Goal: Task Accomplishment & Management: Manage account settings

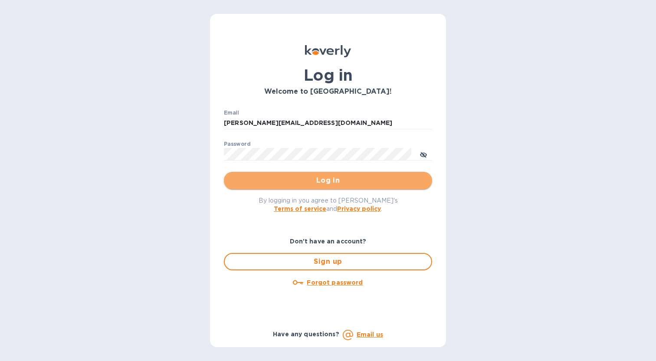
click at [329, 179] on span "Log in" at bounding box center [328, 180] width 194 height 10
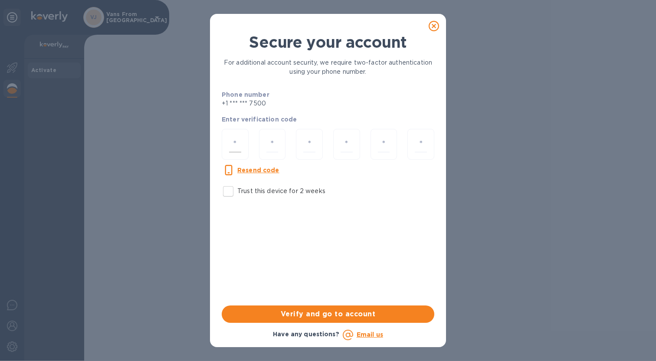
click at [225, 142] on div at bounding box center [235, 144] width 27 height 31
type input "5"
type input "8"
type input "3"
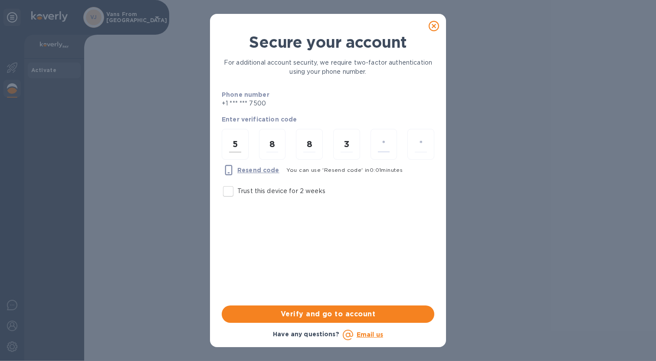
type input "5"
type input "7"
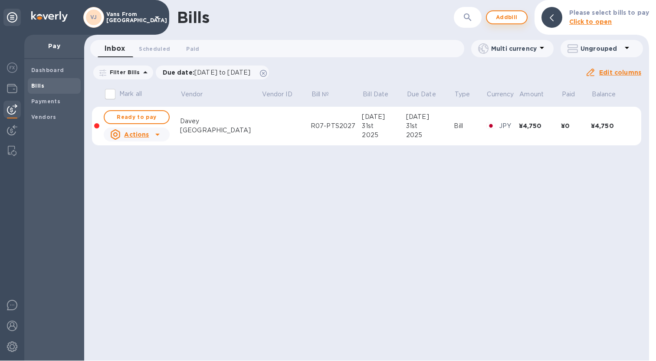
click at [508, 16] on span "Add bill" at bounding box center [507, 17] width 26 height 10
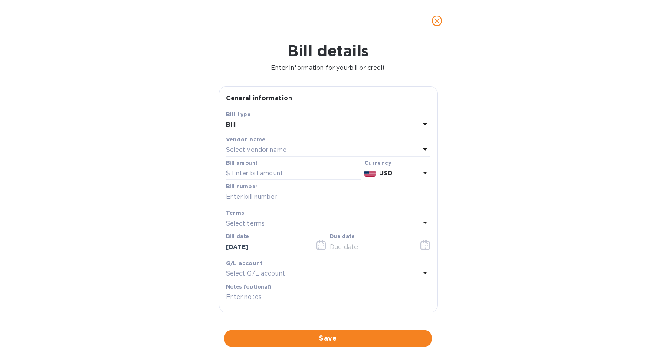
click at [259, 151] on p "Select vendor name" at bounding box center [256, 149] width 61 height 9
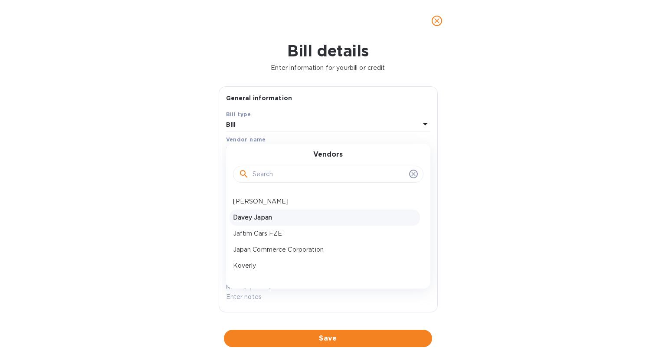
scroll to position [16, 0]
click at [273, 233] on p "Jaftim Cars FZE" at bounding box center [325, 231] width 184 height 9
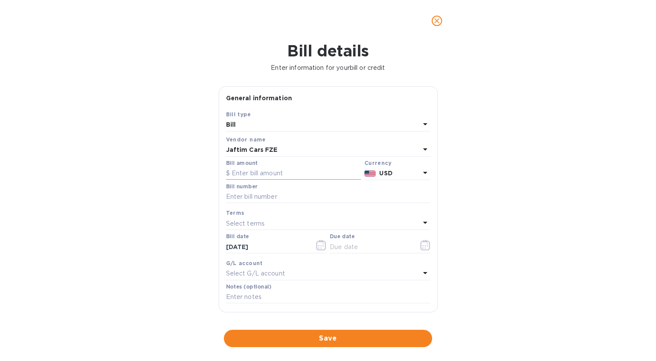
click at [273, 177] on input "text" at bounding box center [293, 173] width 135 height 13
type input "18,924"
click at [257, 199] on input "text" at bounding box center [328, 196] width 204 height 13
paste input "2025081478610778"
type input "2025081478610778"
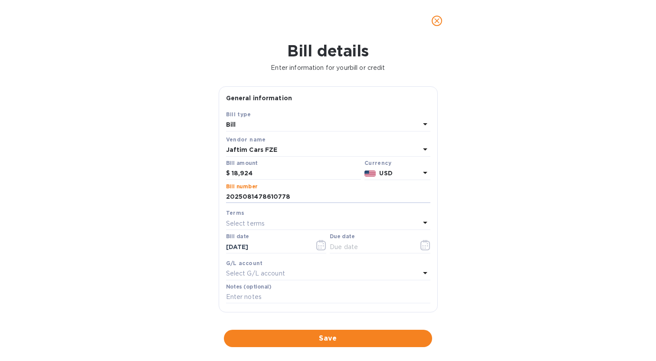
click at [238, 223] on p "Select terms" at bounding box center [245, 223] width 39 height 9
click at [181, 230] on div "Bill details Enter information for your bill or credit General information Save…" at bounding box center [328, 201] width 656 height 319
click at [421, 239] on button "button" at bounding box center [425, 245] width 20 height 21
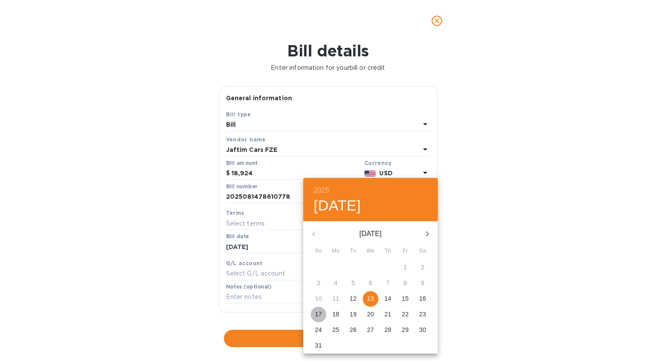
click at [326, 312] on span "17" at bounding box center [319, 314] width 16 height 9
type input "08/17/2025"
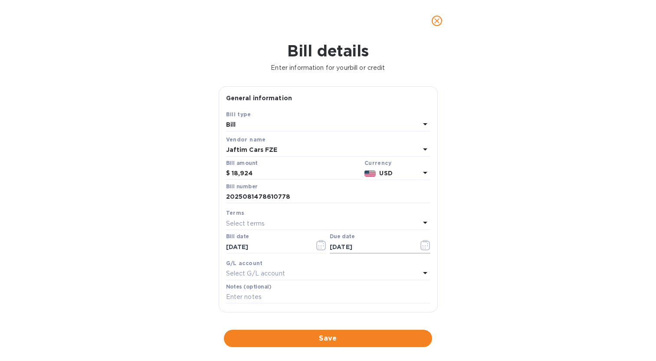
scroll to position [96, 0]
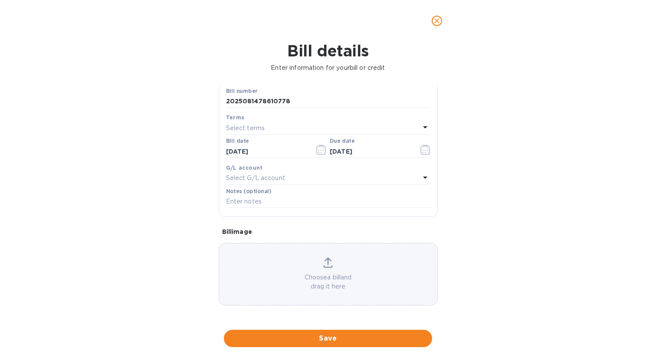
click at [329, 263] on icon at bounding box center [328, 262] width 10 height 10
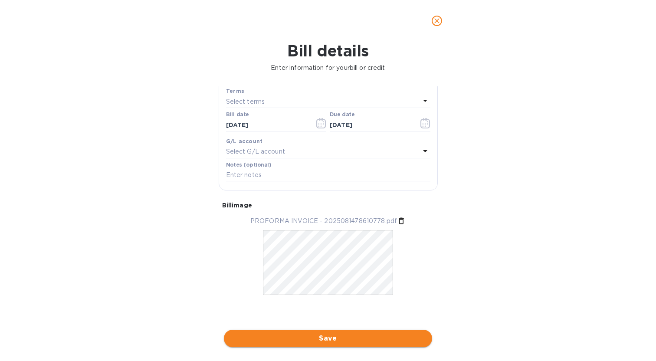
scroll to position [114, 0]
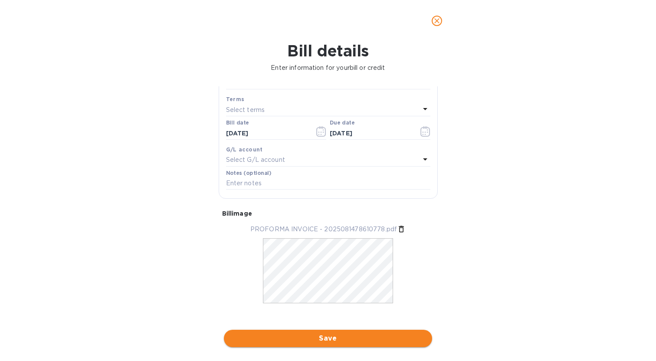
click at [328, 340] on span "Save" at bounding box center [328, 338] width 194 height 10
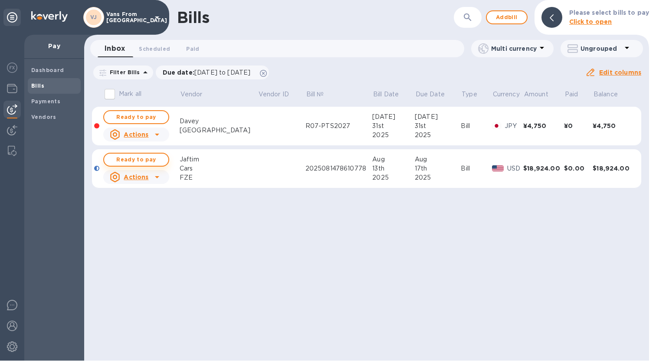
click at [141, 159] on span "Ready to pay" at bounding box center [136, 159] width 50 height 10
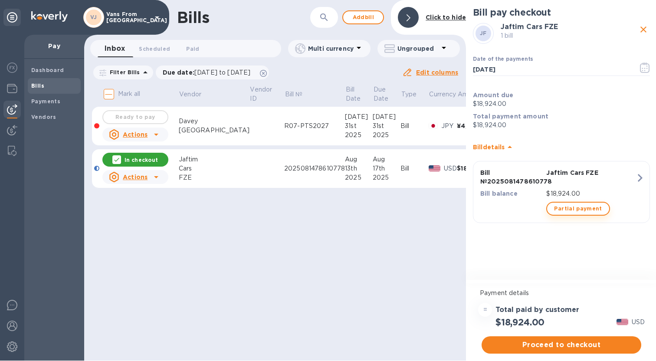
click at [564, 212] on span "Partial payment" at bounding box center [578, 208] width 48 height 10
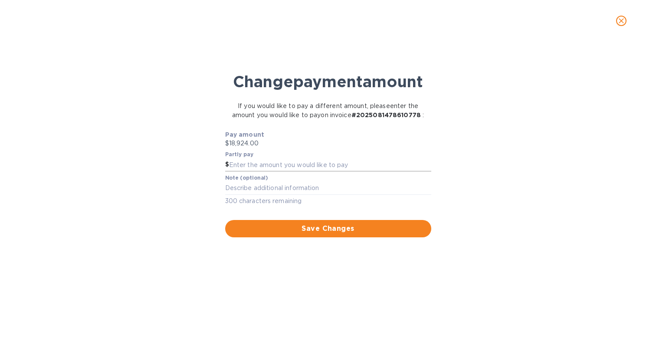
click at [292, 171] on input "text" at bounding box center [330, 164] width 202 height 13
paste input "4,768.5"
type input "4,768.50"
click at [179, 211] on div "Change payment amount If you would like to pay a different amount, please enter…" at bounding box center [328, 205] width 642 height 312
click at [273, 192] on textarea at bounding box center [328, 187] width 206 height 7
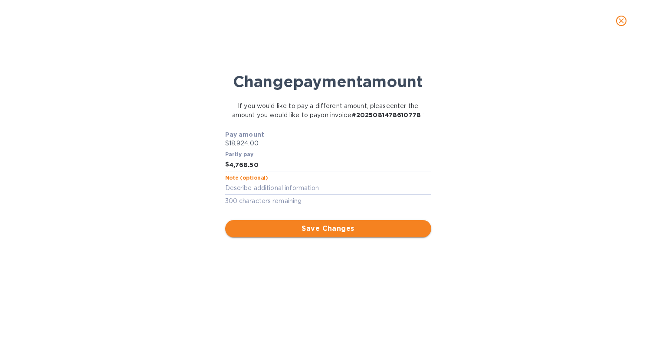
click at [313, 234] on span "Save Changes" at bounding box center [328, 228] width 192 height 10
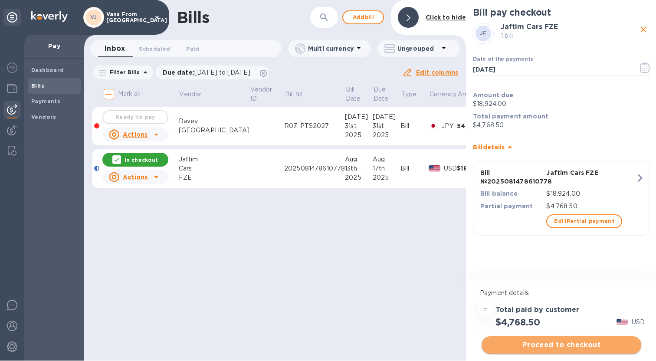
click at [546, 342] on span "Proceed to checkout" at bounding box center [562, 345] width 146 height 10
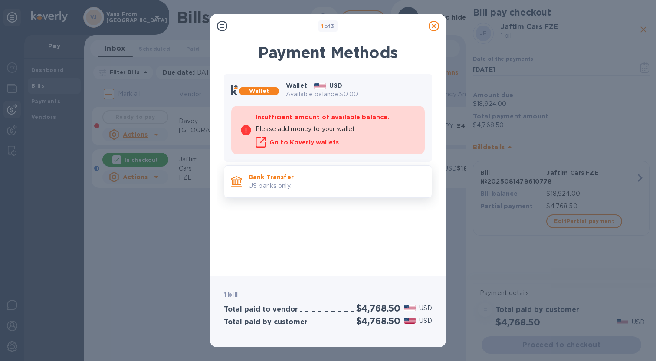
click at [309, 184] on p "US banks only." at bounding box center [337, 185] width 176 height 9
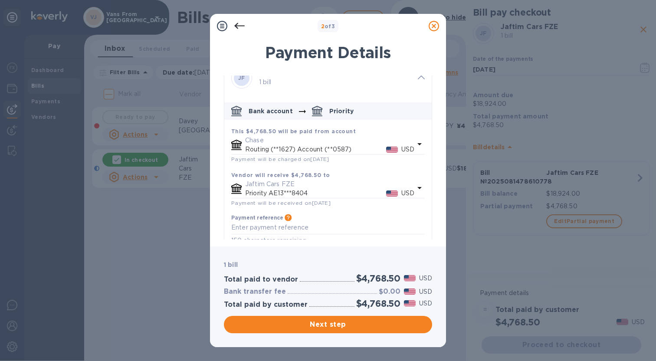
scroll to position [29, 0]
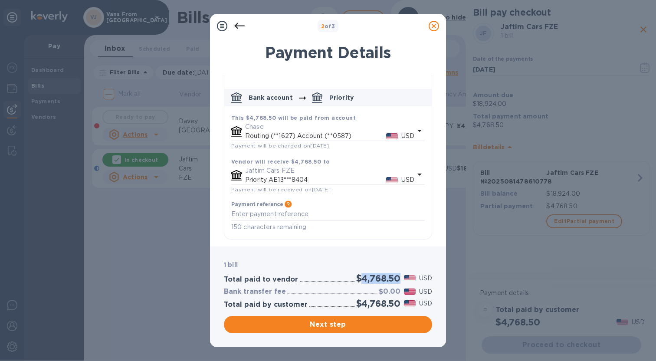
drag, startPoint x: 399, startPoint y: 278, endPoint x: 362, endPoint y: 278, distance: 36.9
click at [362, 278] on h2 "$4,768.50" at bounding box center [378, 278] width 44 height 11
copy h2 "4,768.50"
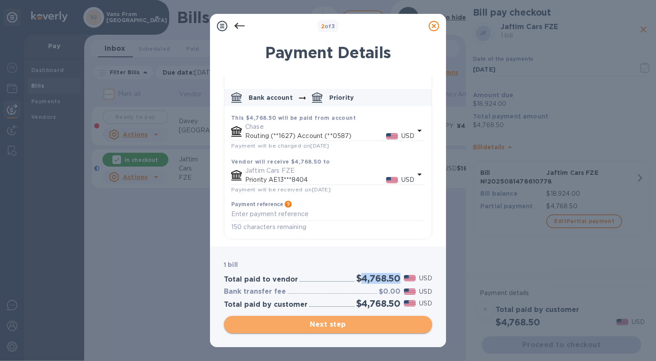
click at [327, 324] on span "Next step" at bounding box center [328, 324] width 194 height 10
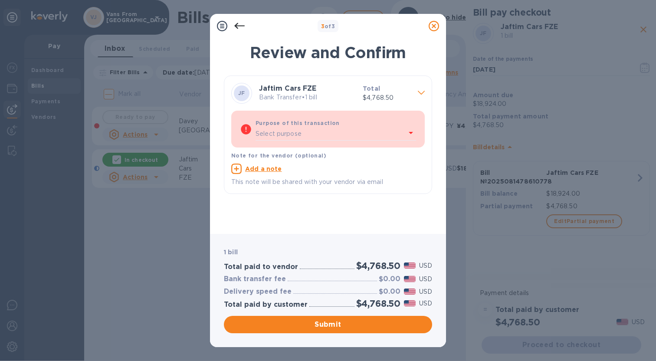
click at [326, 131] on div "Select purpose" at bounding box center [331, 134] width 150 height 13
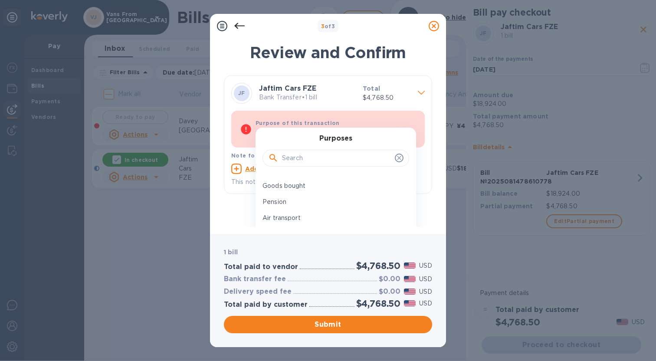
scroll to position [164, 0]
click at [298, 177] on p "Goods bought" at bounding box center [332, 177] width 140 height 9
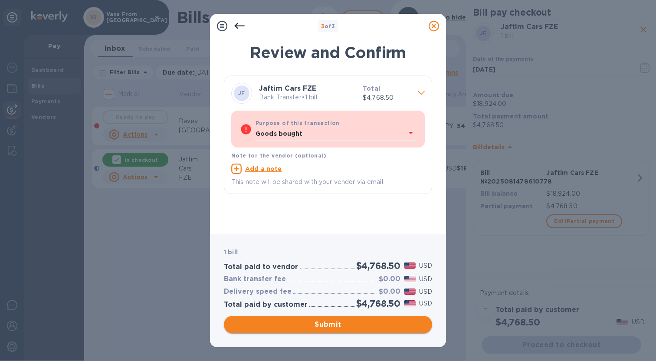
click at [335, 322] on span "Submit" at bounding box center [328, 324] width 194 height 10
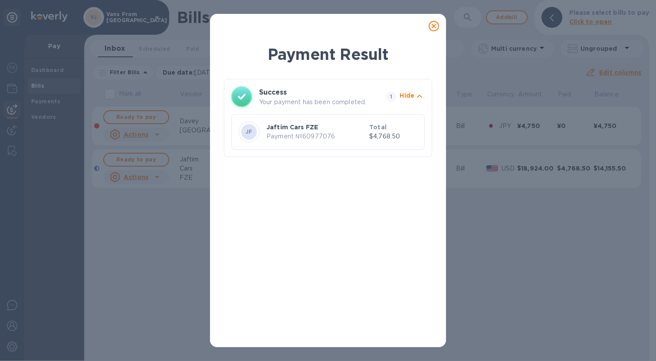
click at [435, 28] on icon at bounding box center [434, 26] width 10 height 10
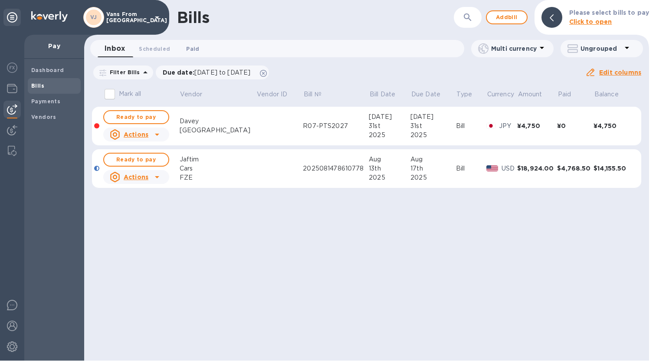
click at [197, 46] on span "Paid 0" at bounding box center [192, 48] width 13 height 9
